Goal: Obtain resource: Download file/media

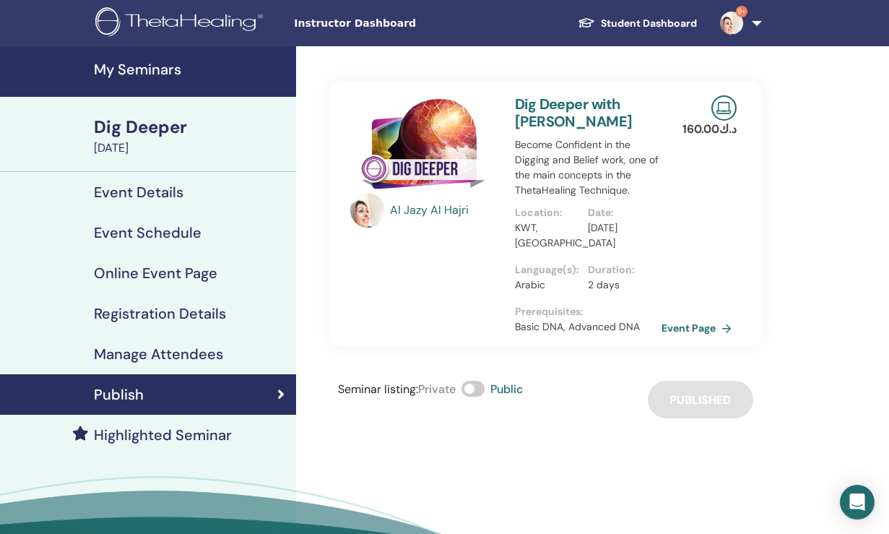
scroll to position [22, 0]
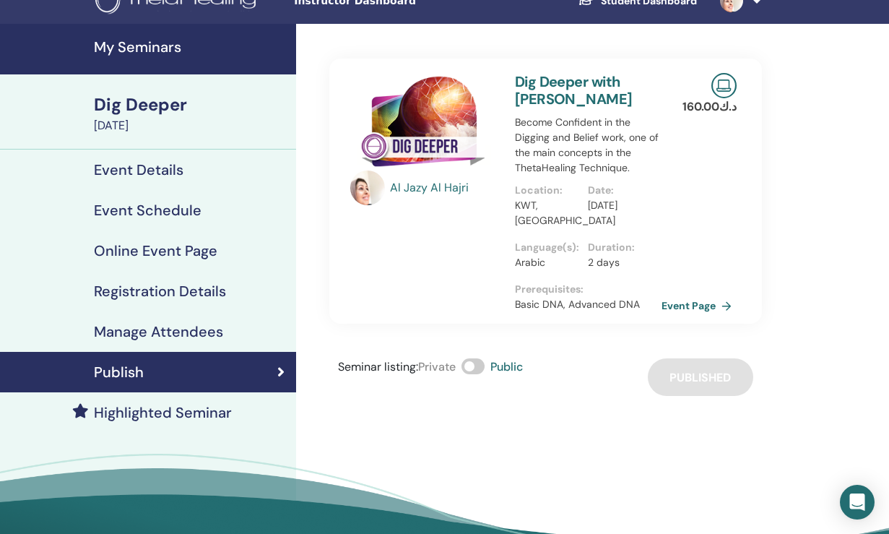
click at [149, 42] on h4 "My Seminars" at bounding box center [191, 46] width 194 height 17
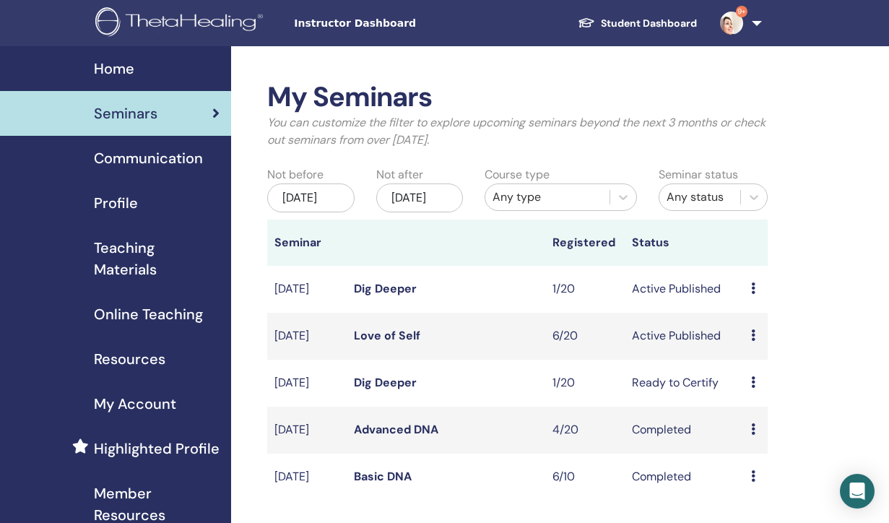
click at [129, 266] on span "Teaching Materials" at bounding box center [157, 258] width 126 height 43
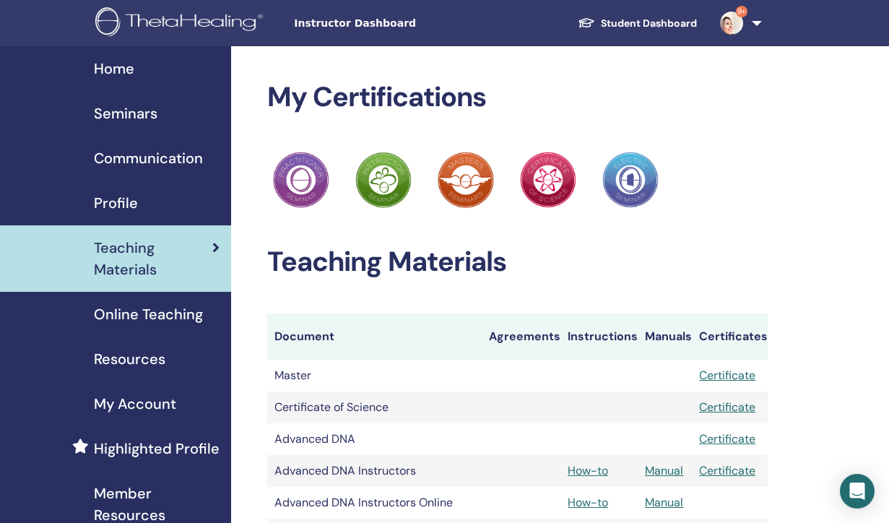
click at [139, 255] on span "Teaching Materials" at bounding box center [153, 258] width 119 height 43
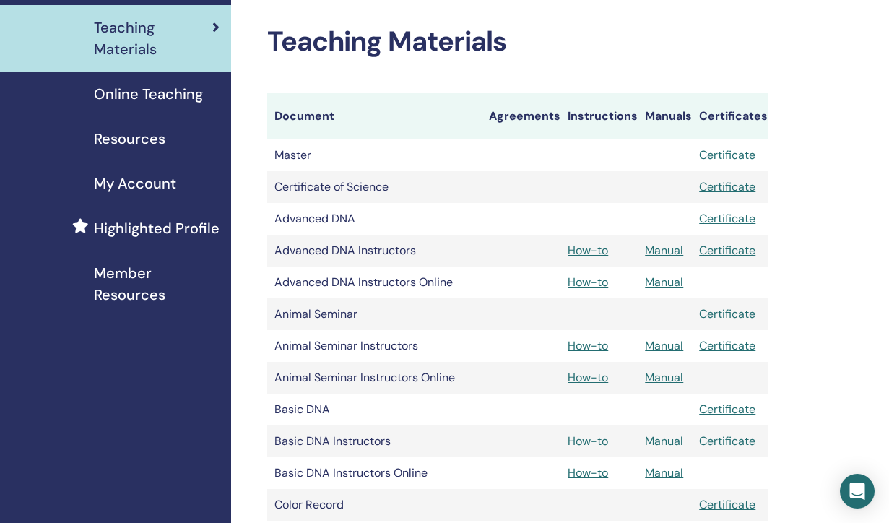
scroll to position [229, 0]
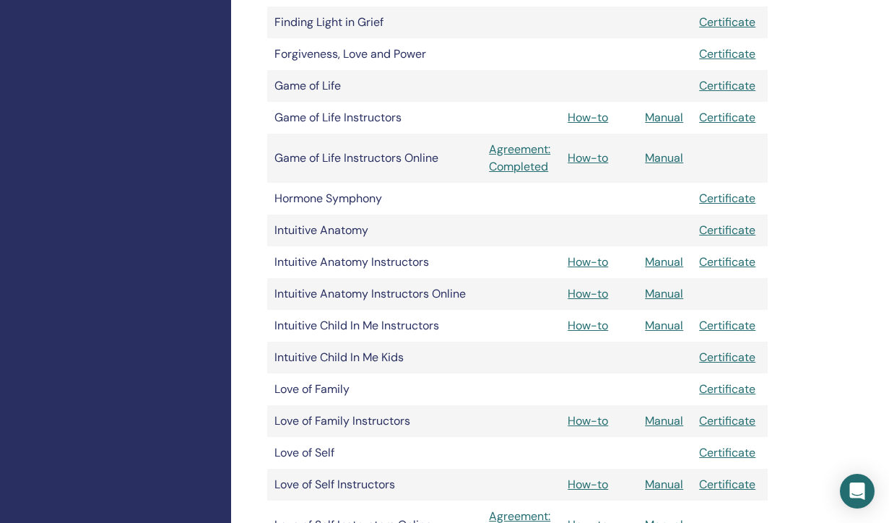
scroll to position [1166, 0]
click at [590, 415] on link "How-to" at bounding box center [588, 420] width 40 height 15
